Goal: Transaction & Acquisition: Book appointment/travel/reservation

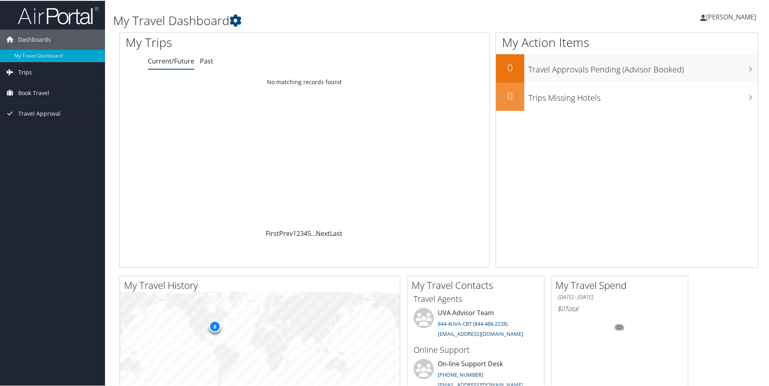
click at [30, 76] on span "Trips" at bounding box center [25, 71] width 14 height 20
click at [25, 126] on span "Book Travel" at bounding box center [33, 128] width 31 height 20
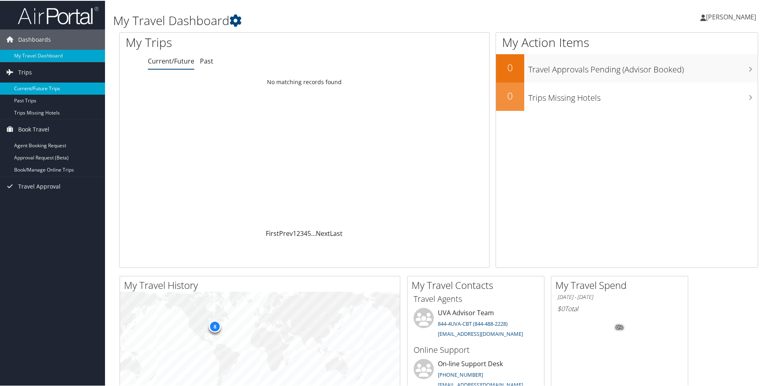
click at [34, 92] on link "Current/Future Trips" at bounding box center [52, 88] width 105 height 12
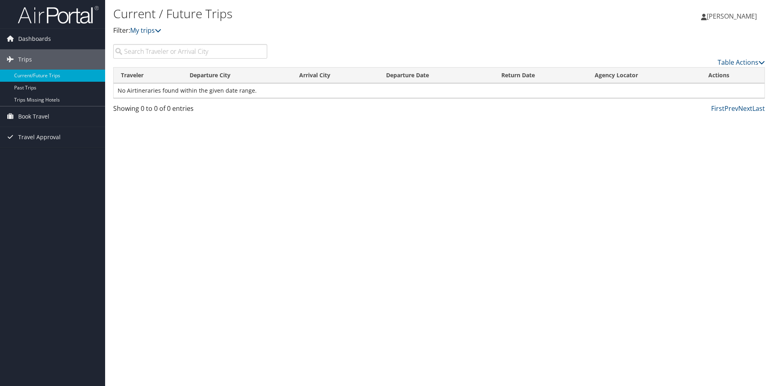
click at [171, 53] on input "search" at bounding box center [190, 51] width 154 height 15
type input "[GEOGRAPHIC_DATA]"
click at [25, 120] on span "Book Travel" at bounding box center [33, 116] width 31 height 20
click at [77, 135] on link "Agent Booking Request" at bounding box center [52, 132] width 105 height 12
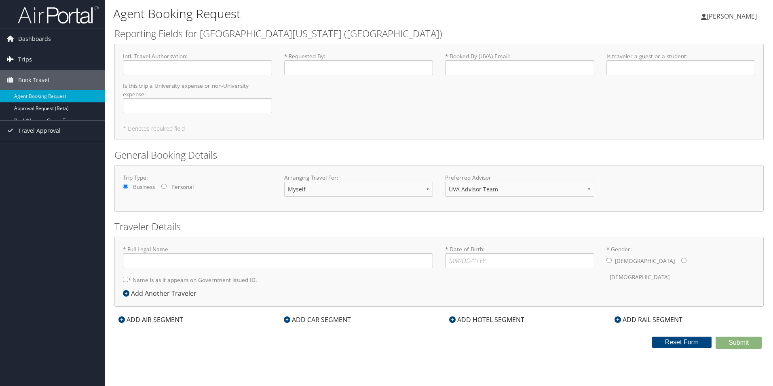
type input "Kevin Kopp"
click at [40, 39] on span "Dashboards" at bounding box center [34, 39] width 33 height 20
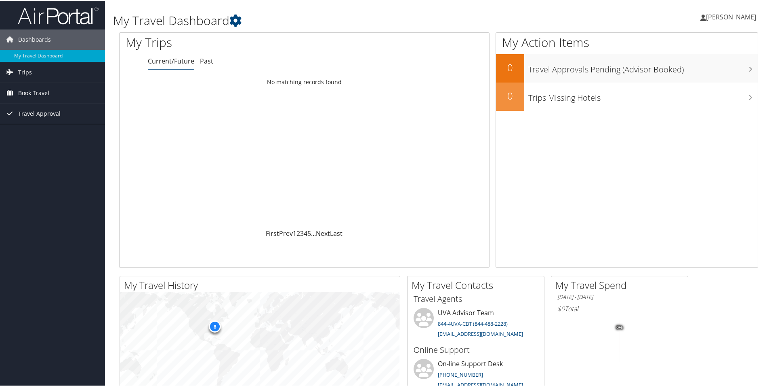
click at [39, 93] on span "Book Travel" at bounding box center [33, 92] width 31 height 20
click at [40, 108] on link "Agent Booking Request" at bounding box center [52, 108] width 105 height 12
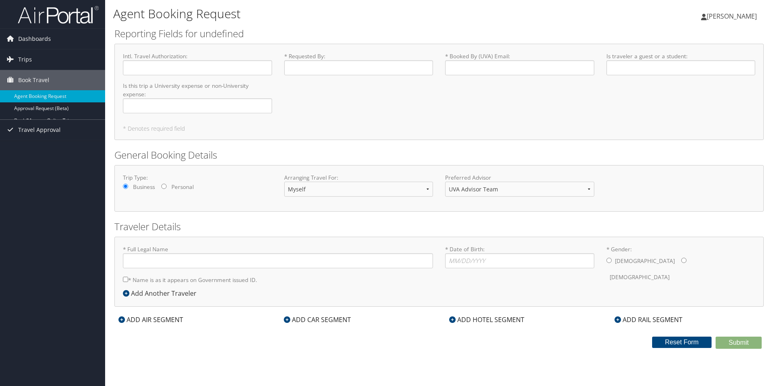
type input "[PERSON_NAME]"
